Goal: Find specific page/section: Find specific page/section

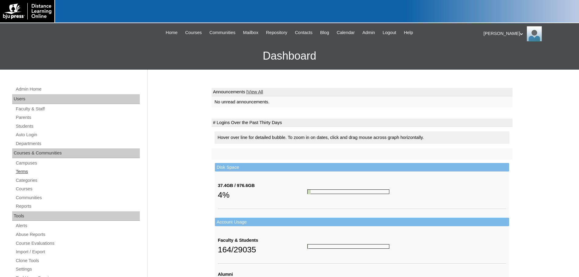
click at [23, 170] on link "Terms" at bounding box center [77, 172] width 125 height 8
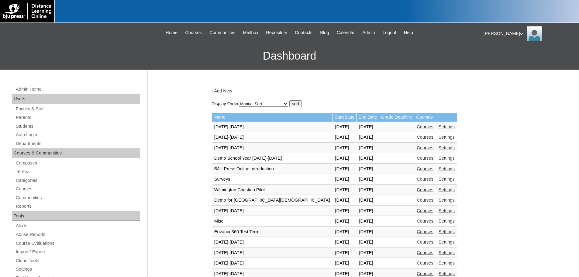
scroll to position [227, 0]
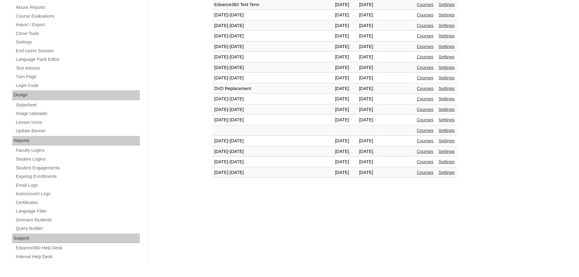
click at [416, 171] on link "Courses" at bounding box center [424, 172] width 17 height 5
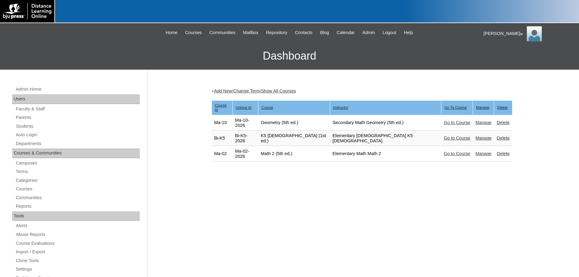
click at [443, 151] on link "Go to Course" at bounding box center [456, 153] width 26 height 5
